Goal: Browse casually: Explore the website without a specific task or goal

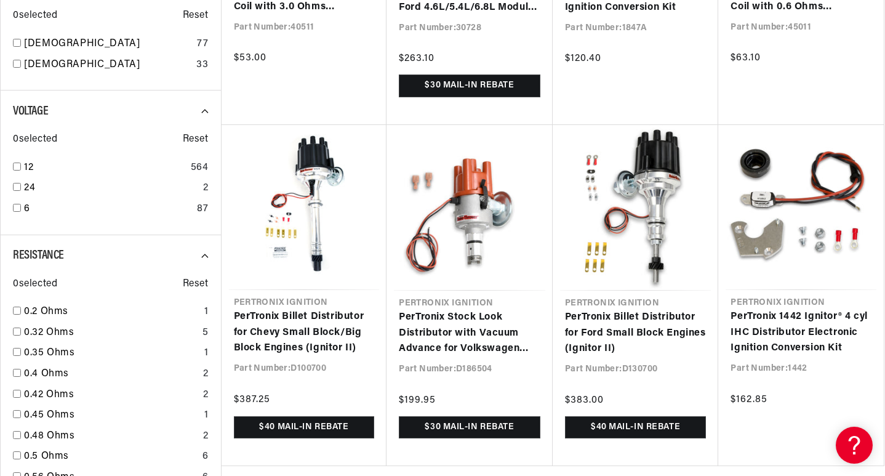
scroll to position [0, 1537]
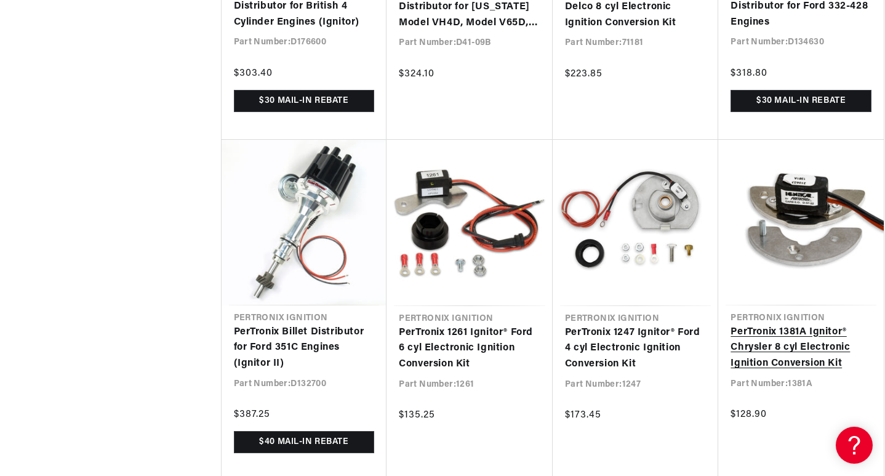
scroll to position [0, 769]
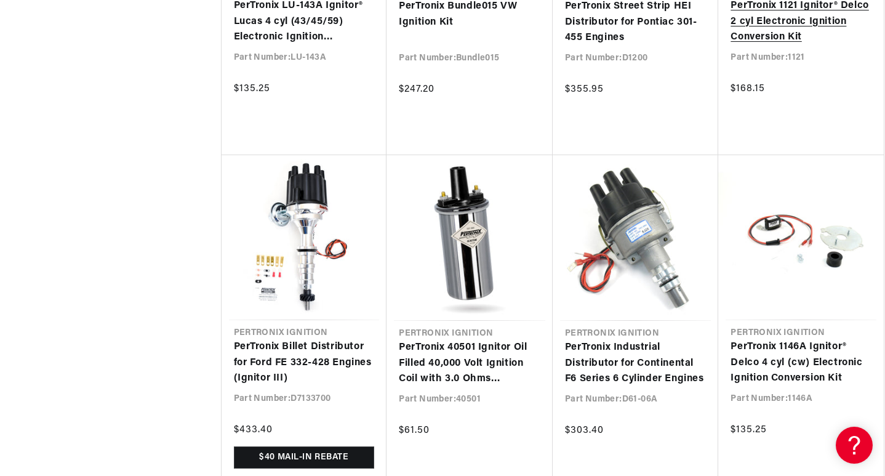
scroll to position [0, 769]
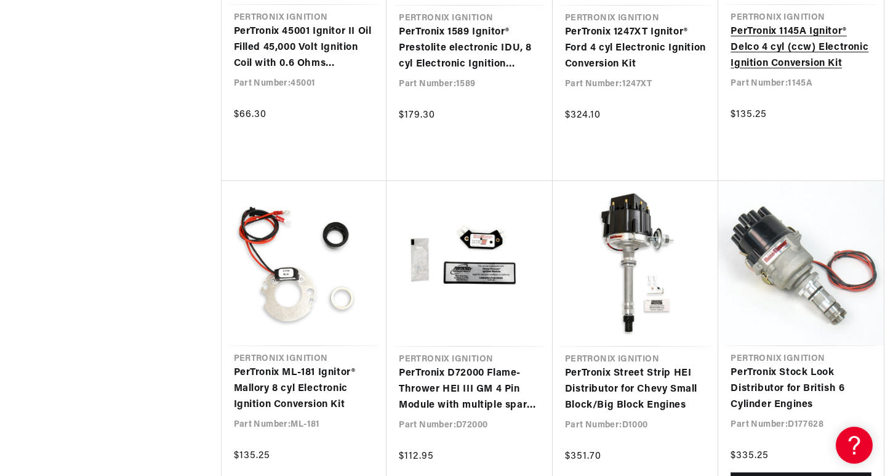
scroll to position [5847, 0]
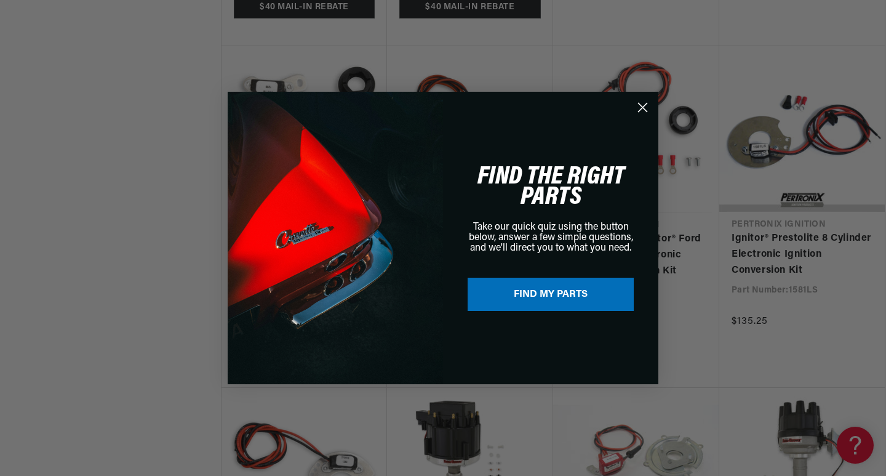
click at [638, 105] on circle "Close dialog" at bounding box center [643, 107] width 20 height 20
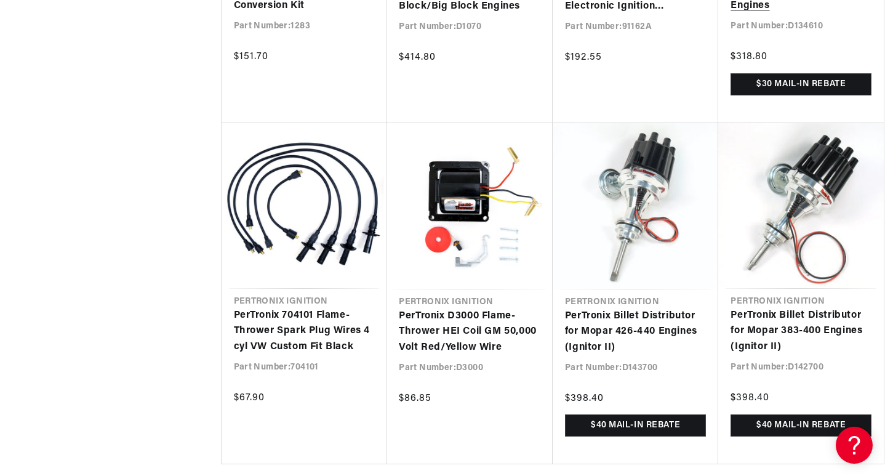
scroll to position [7201, 0]
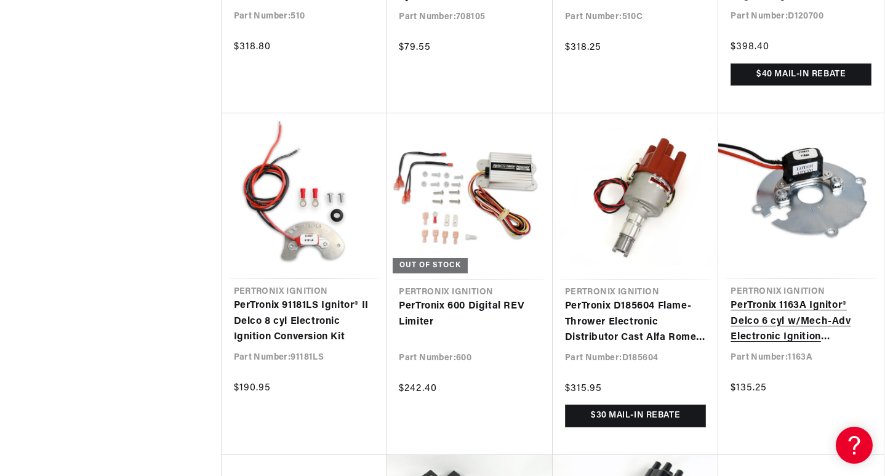
scroll to position [0, 1537]
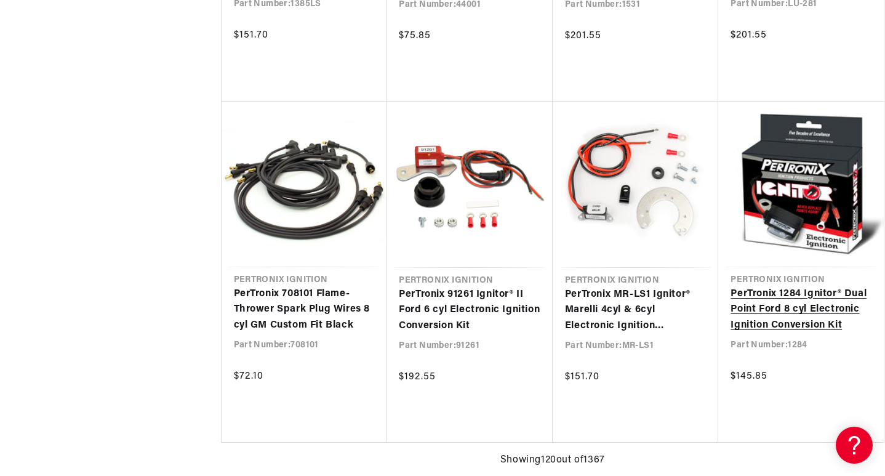
scroll to position [10279, 0]
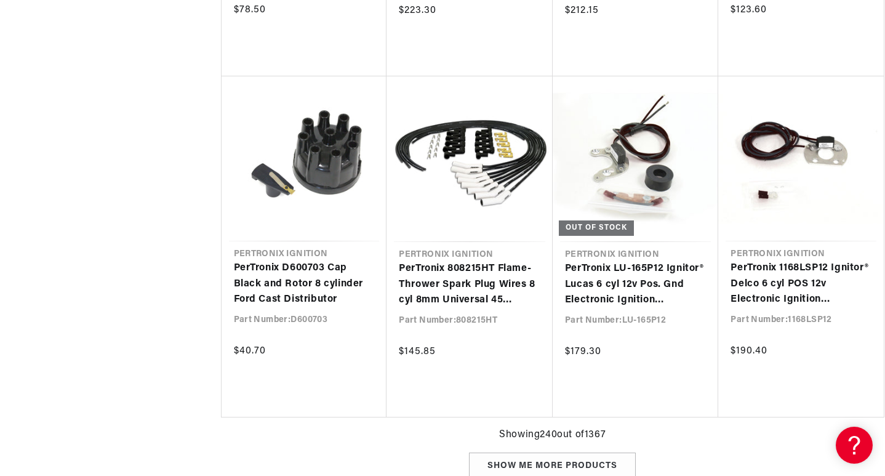
scroll to position [19880, 0]
